Goal: Task Accomplishment & Management: Manage account settings

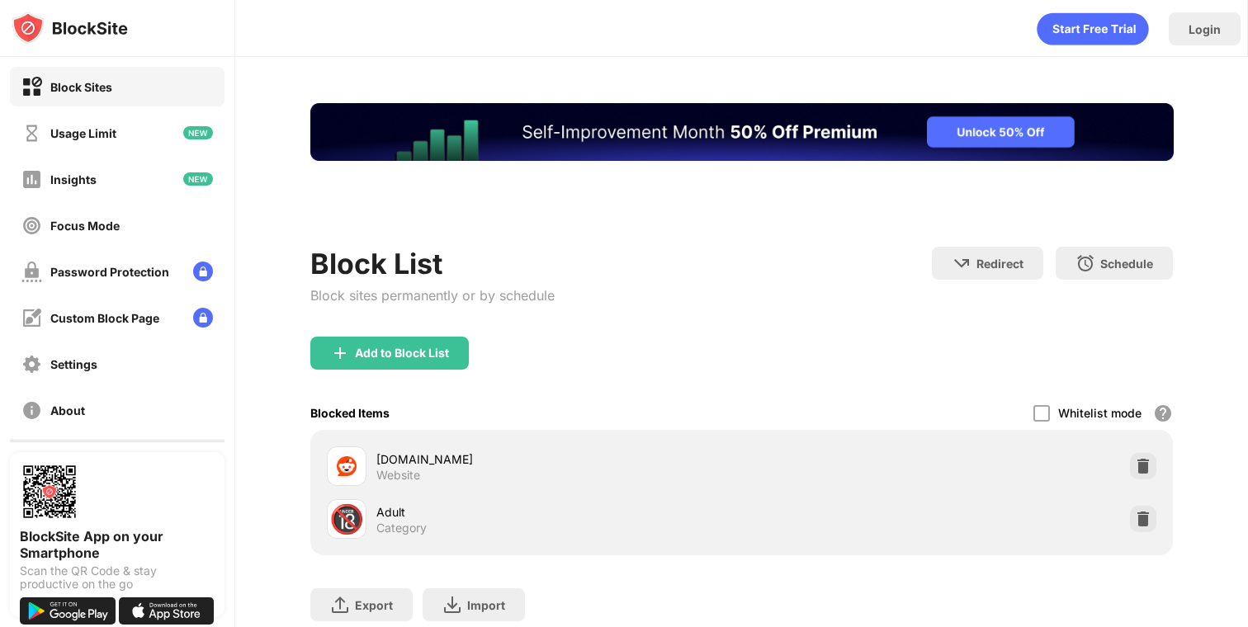
click at [401, 161] on html at bounding box center [741, 132] width 863 height 58
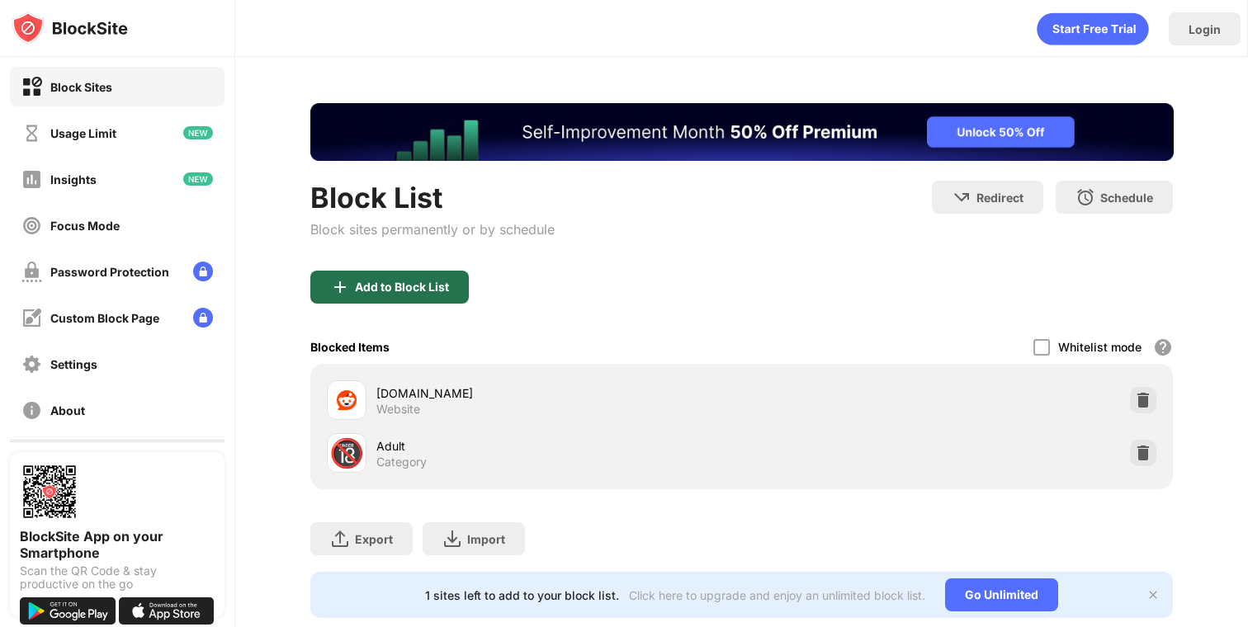
click at [382, 295] on div "Add to Block List" at bounding box center [389, 287] width 158 height 33
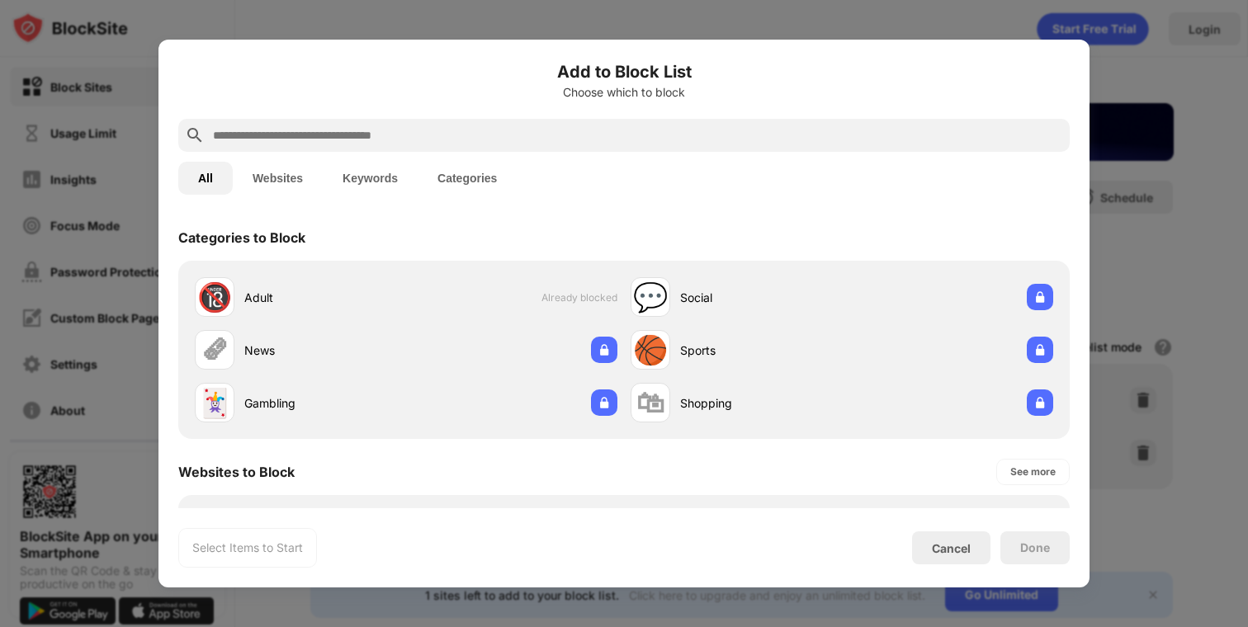
click at [393, 135] on input "text" at bounding box center [637, 135] width 852 height 20
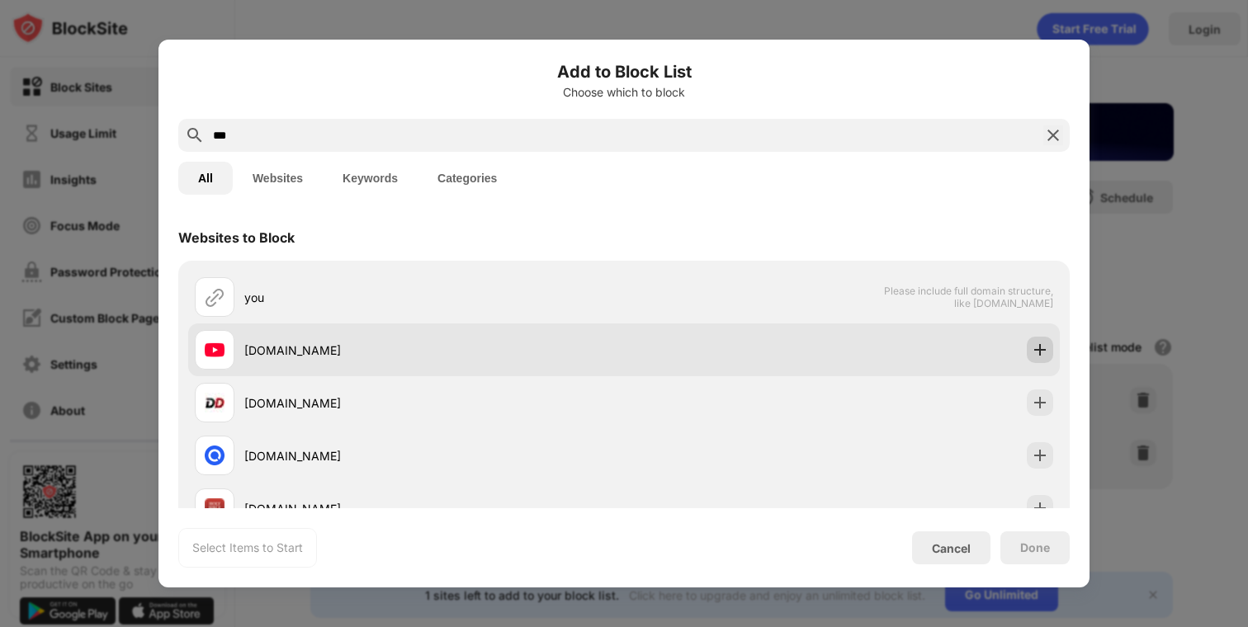
type input "***"
click at [1048, 359] on div at bounding box center [1040, 350] width 26 height 26
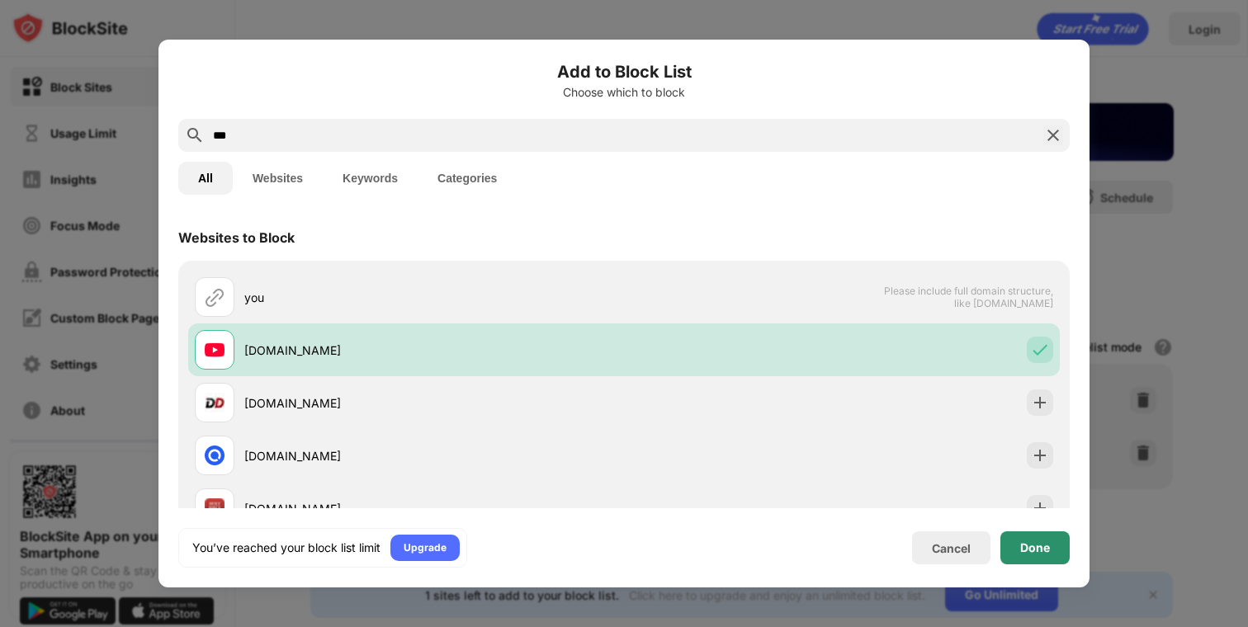
click at [1023, 549] on div "Done" at bounding box center [1035, 548] width 30 height 13
